Goal: Communication & Community: Answer question/provide support

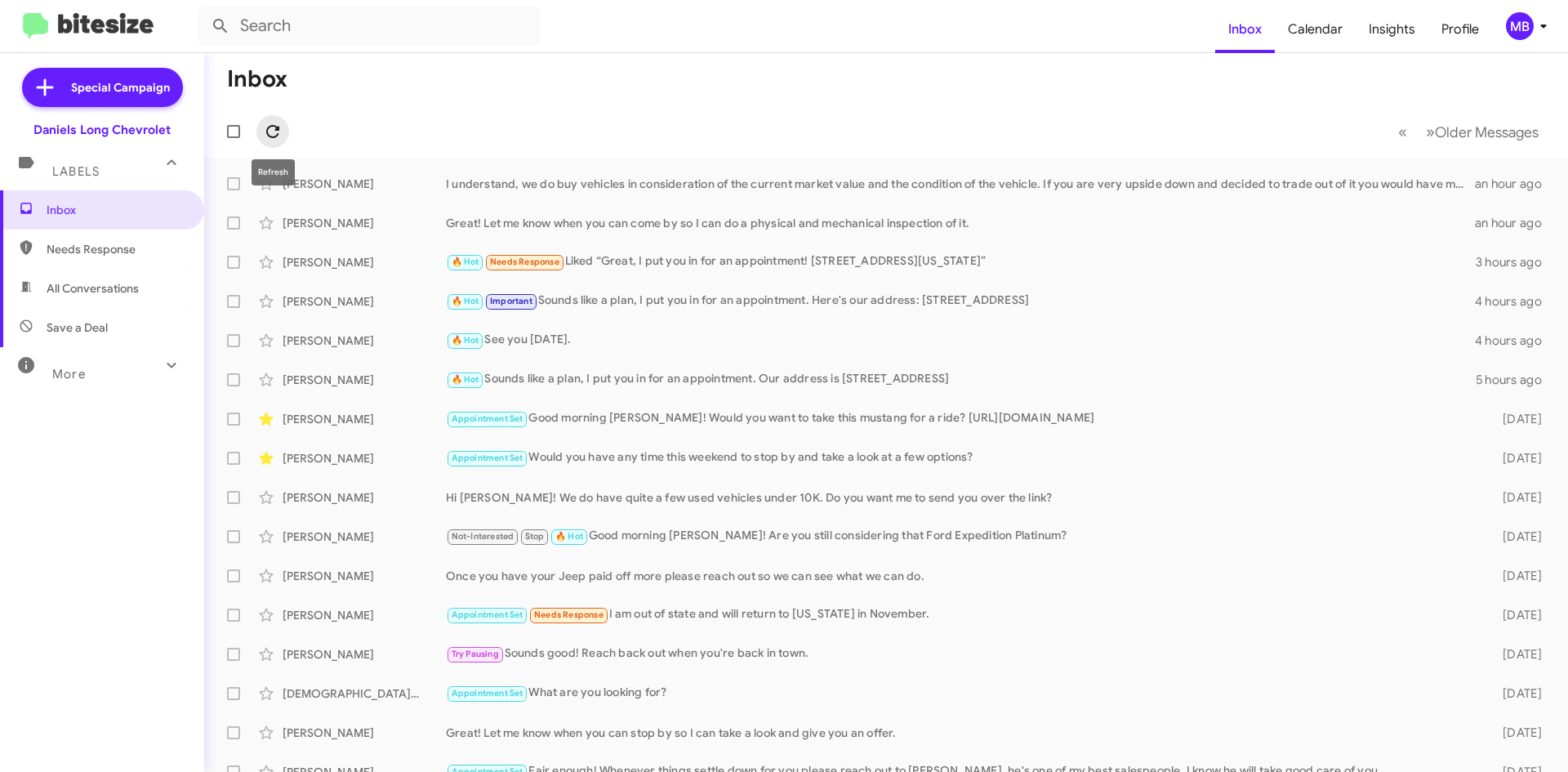
click at [273, 135] on icon at bounding box center [273, 132] width 20 height 20
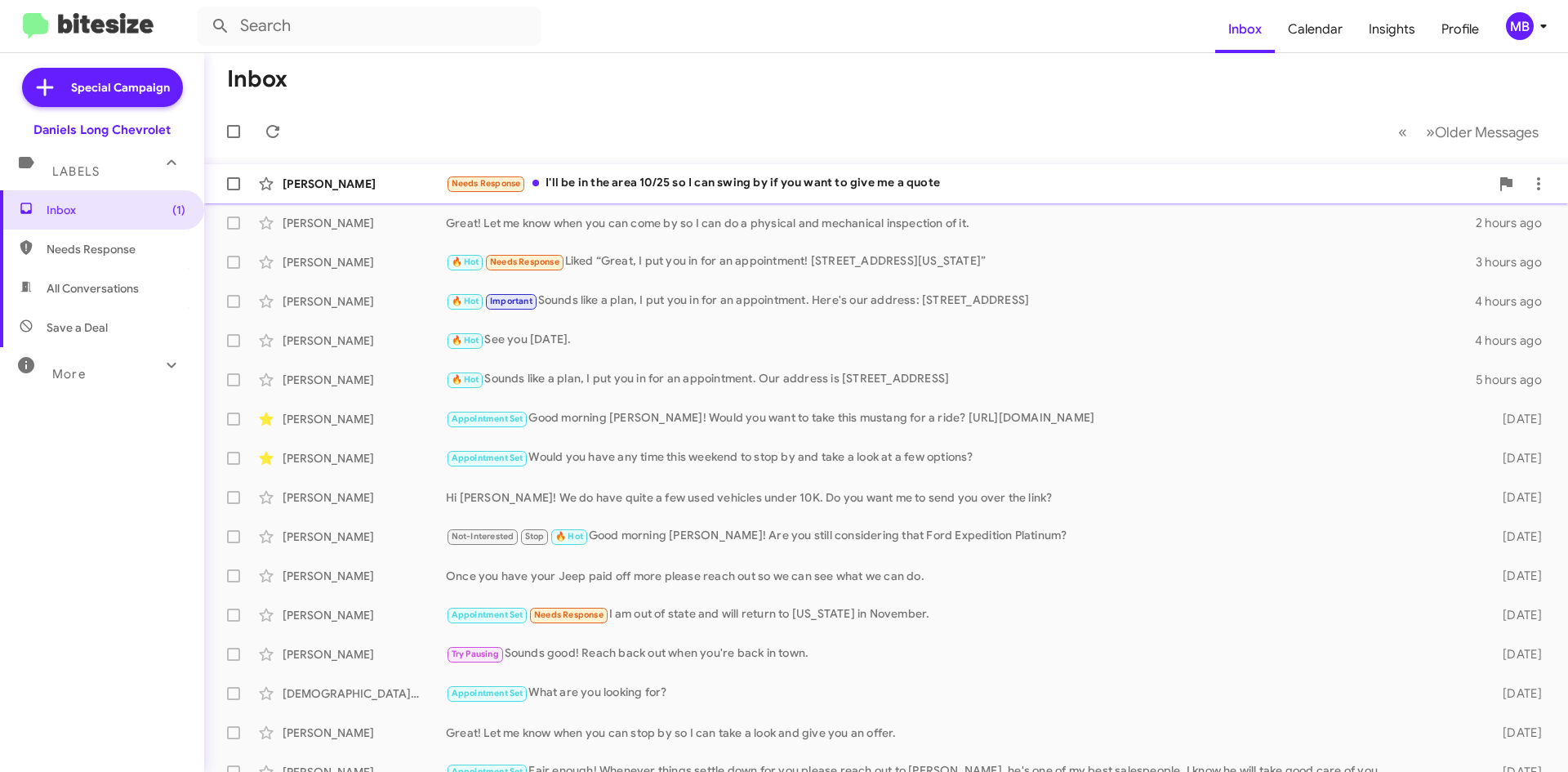
click at [612, 185] on div "Needs Response I'll be in the area 10/25 so I can swing by if you want to give …" at bounding box center [968, 184] width 1043 height 19
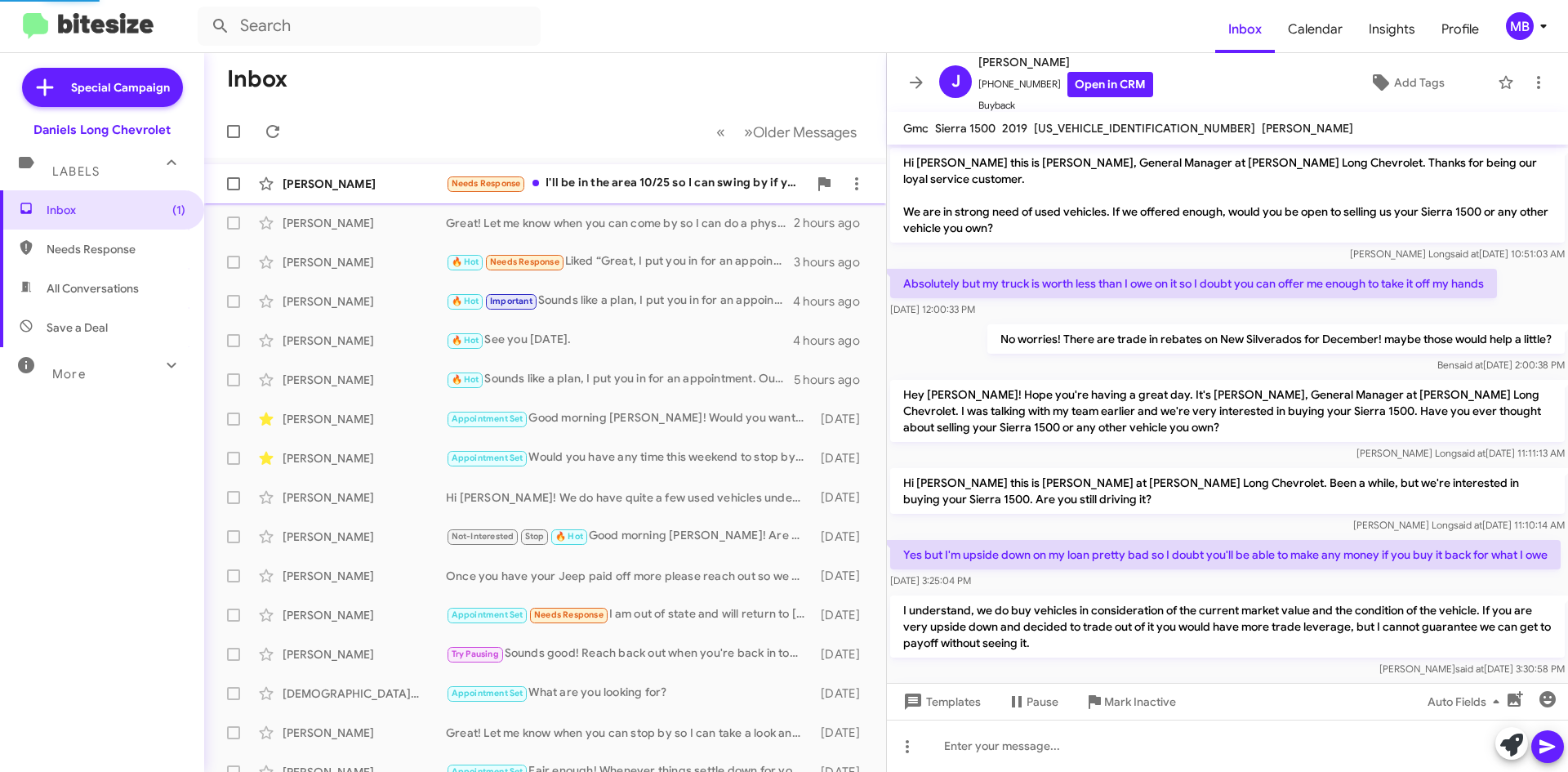
scroll to position [162, 0]
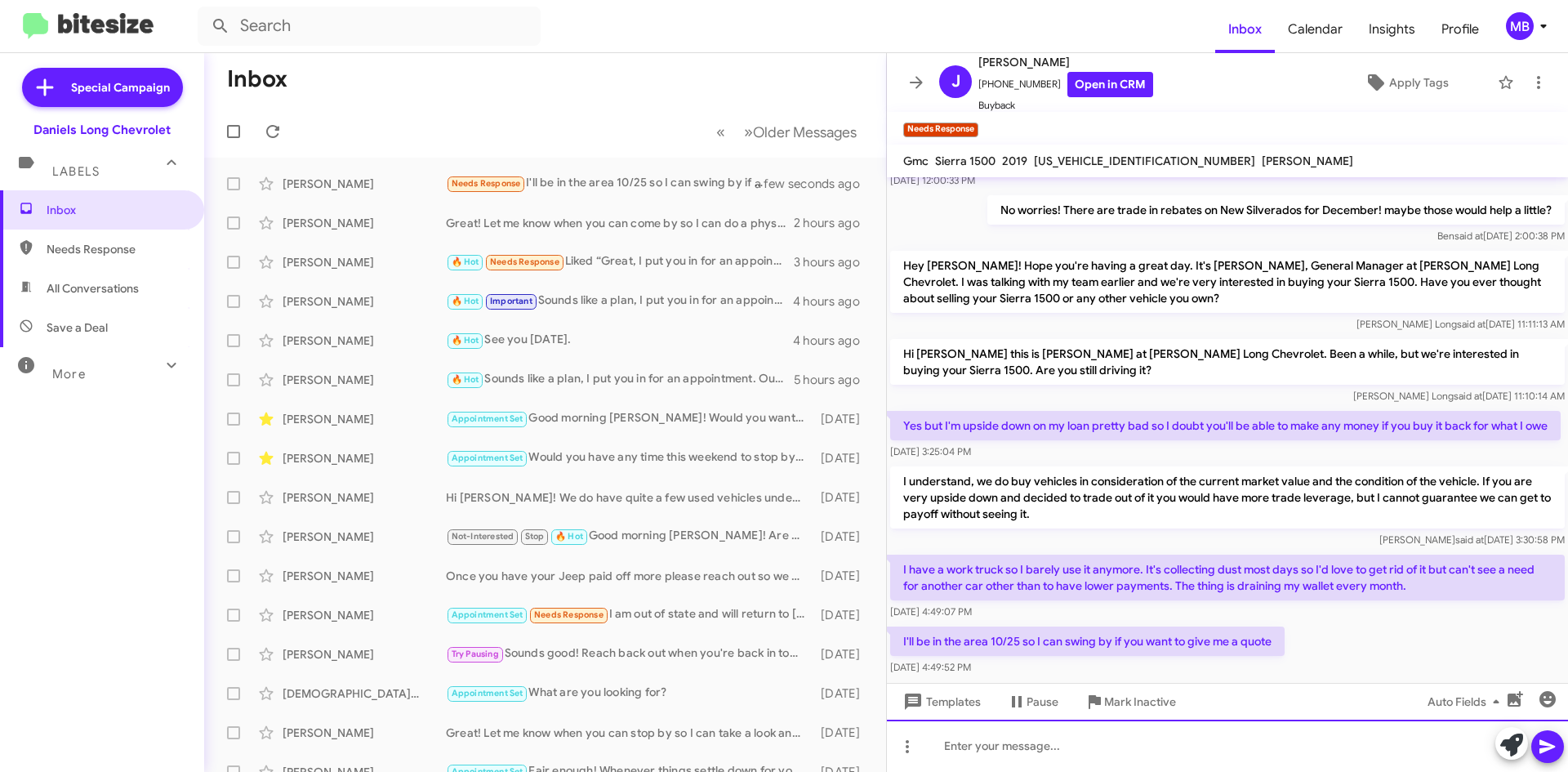
click at [1139, 751] on div at bounding box center [1227, 745] width 681 height 52
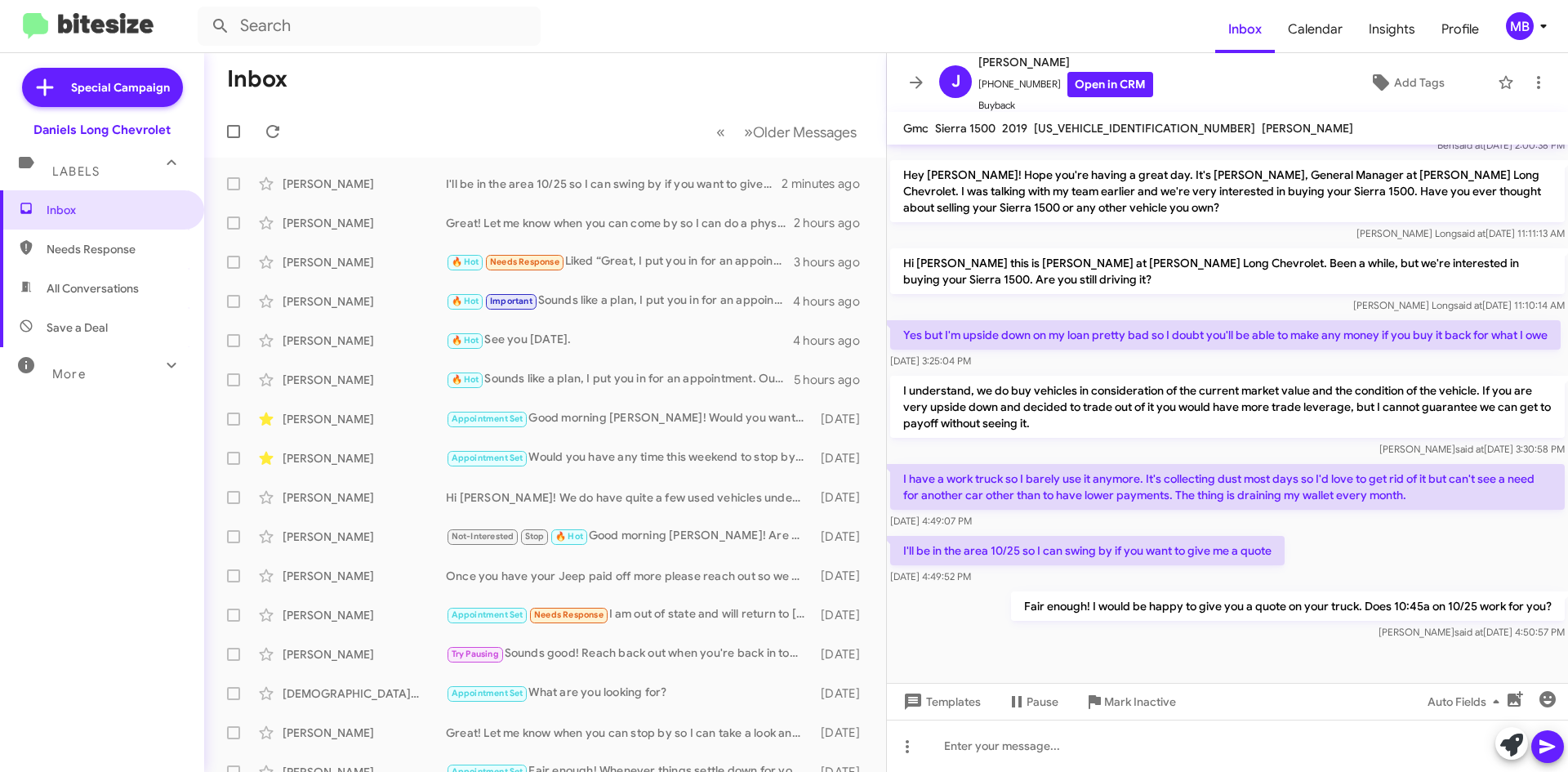
scroll to position [222, 0]
click at [281, 129] on icon at bounding box center [273, 132] width 20 height 20
click at [273, 125] on icon at bounding box center [273, 132] width 13 height 13
click at [280, 124] on icon at bounding box center [273, 132] width 20 height 20
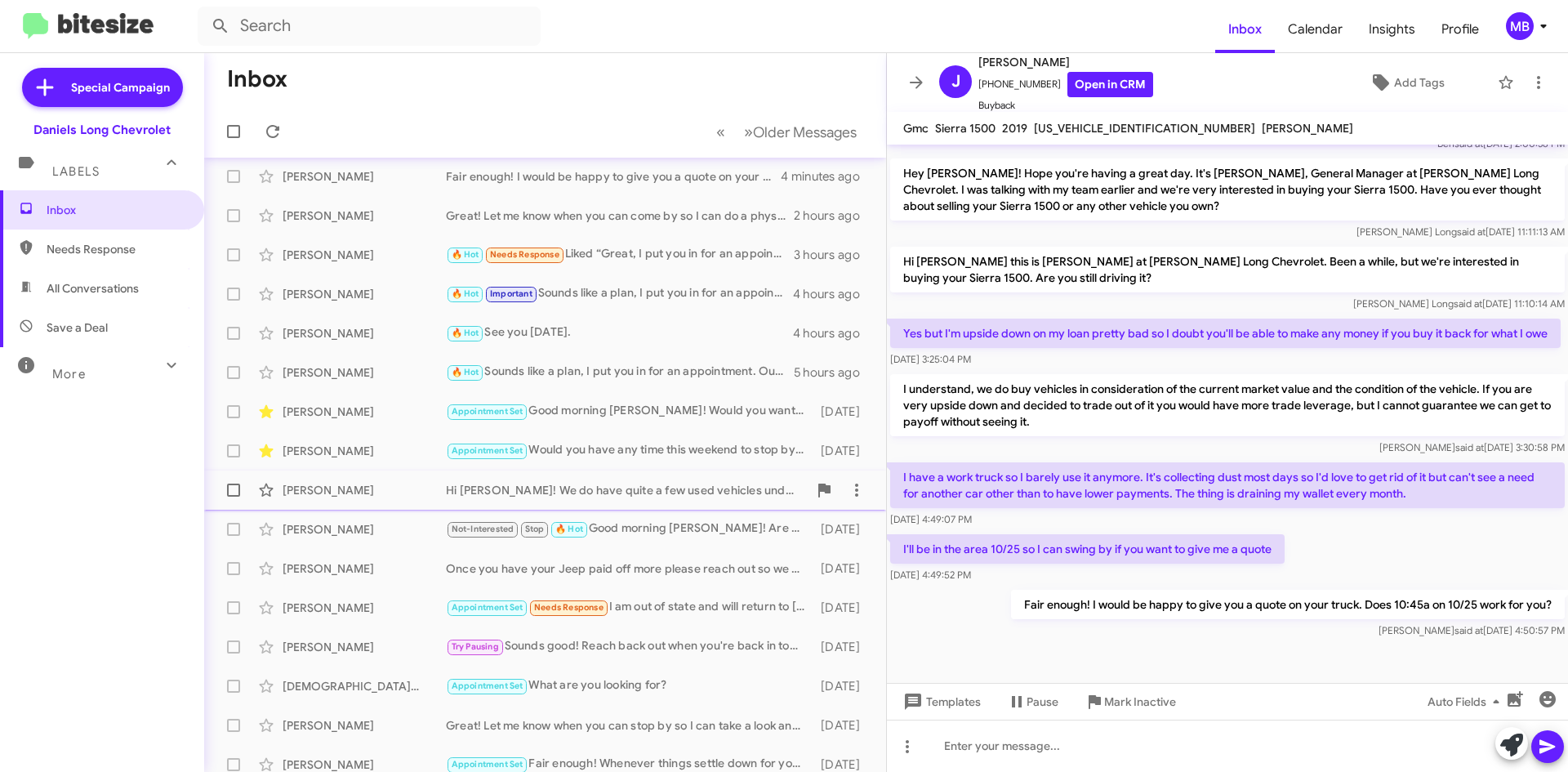
scroll to position [0, 0]
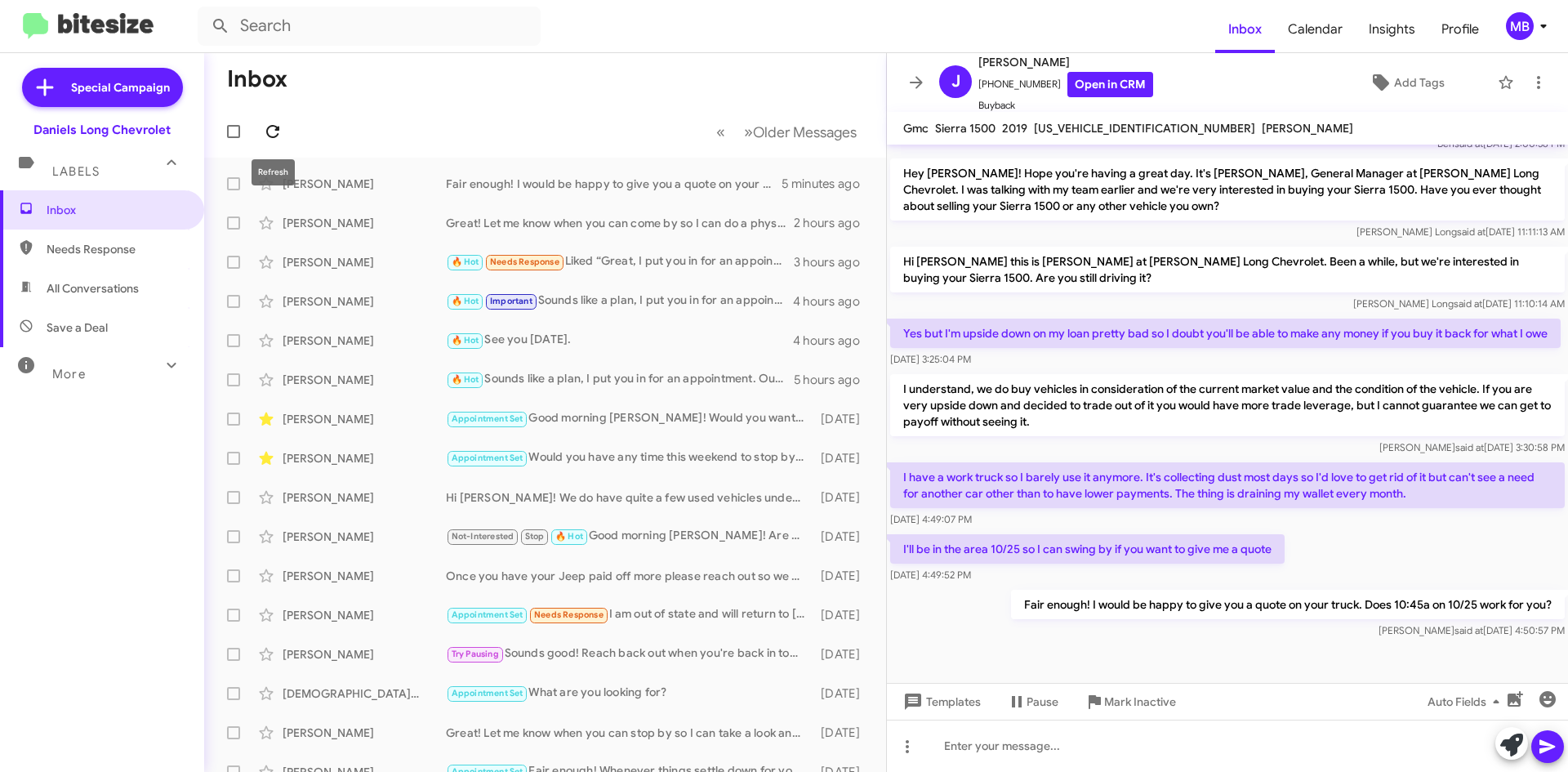
click at [276, 136] on icon at bounding box center [273, 132] width 13 height 13
